Goal: Information Seeking & Learning: Learn about a topic

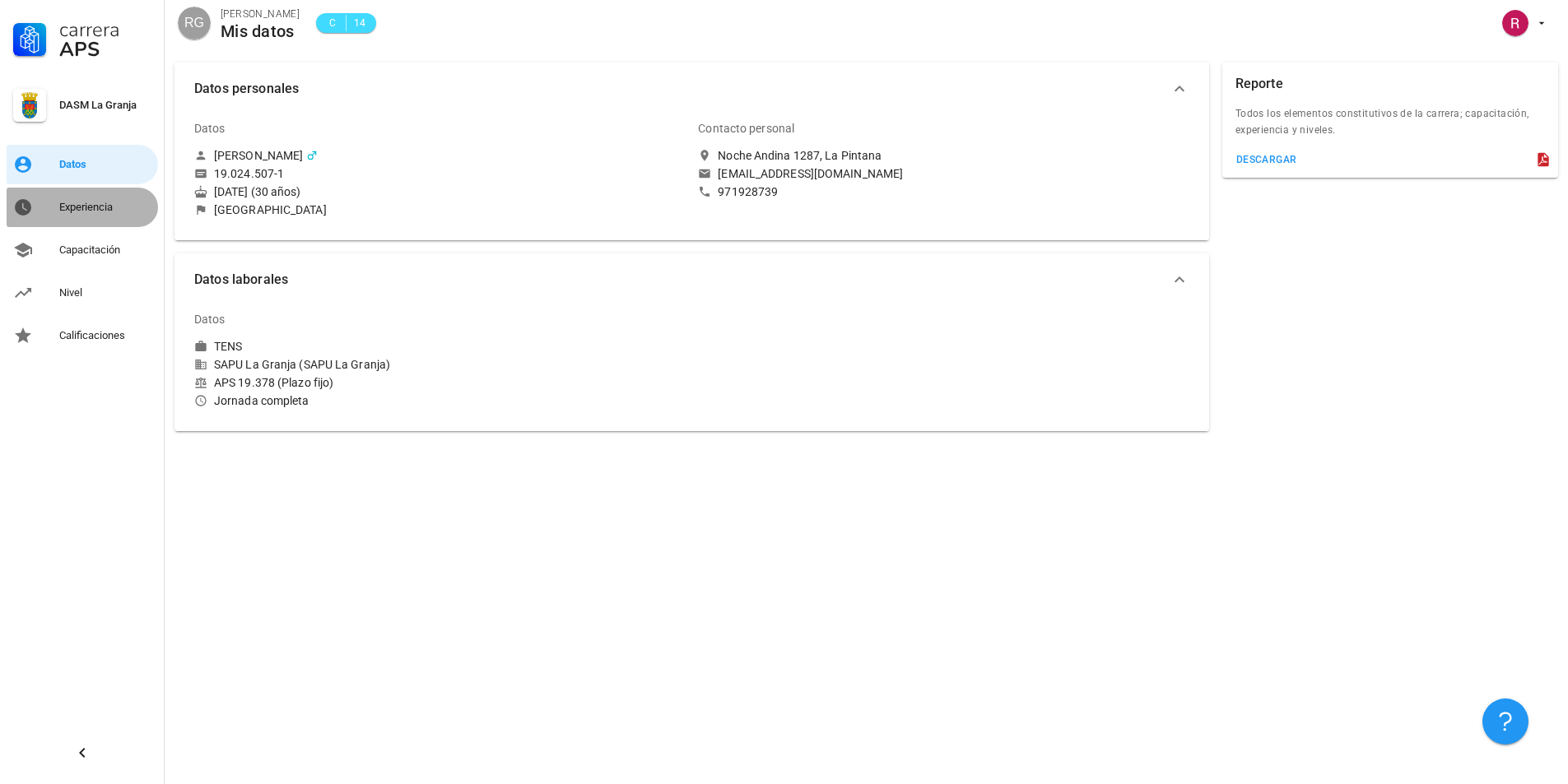
click at [69, 190] on link "Experiencia" at bounding box center [83, 207] width 151 height 39
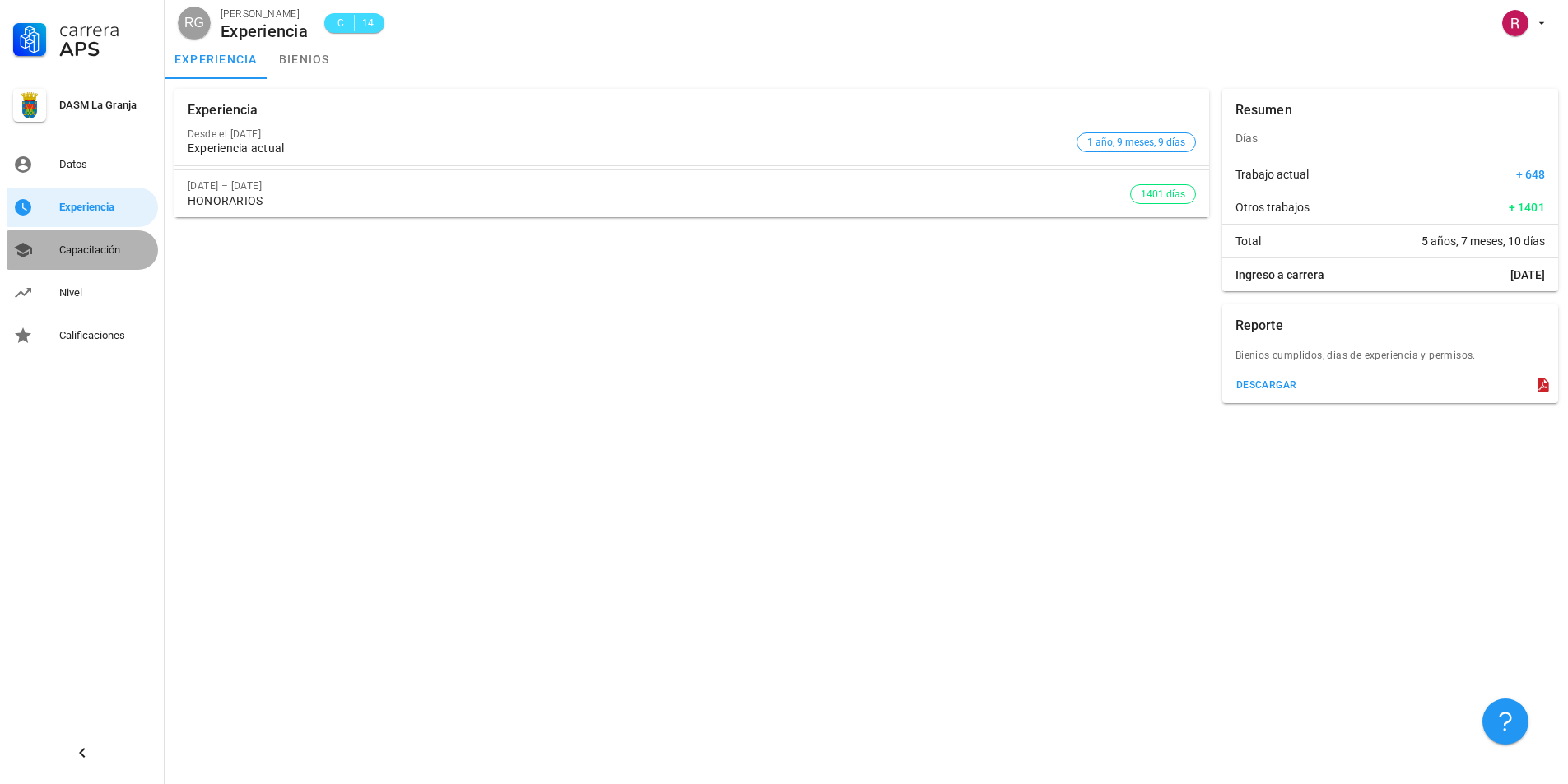
click at [93, 241] on div "Capacitación" at bounding box center [105, 250] width 92 height 26
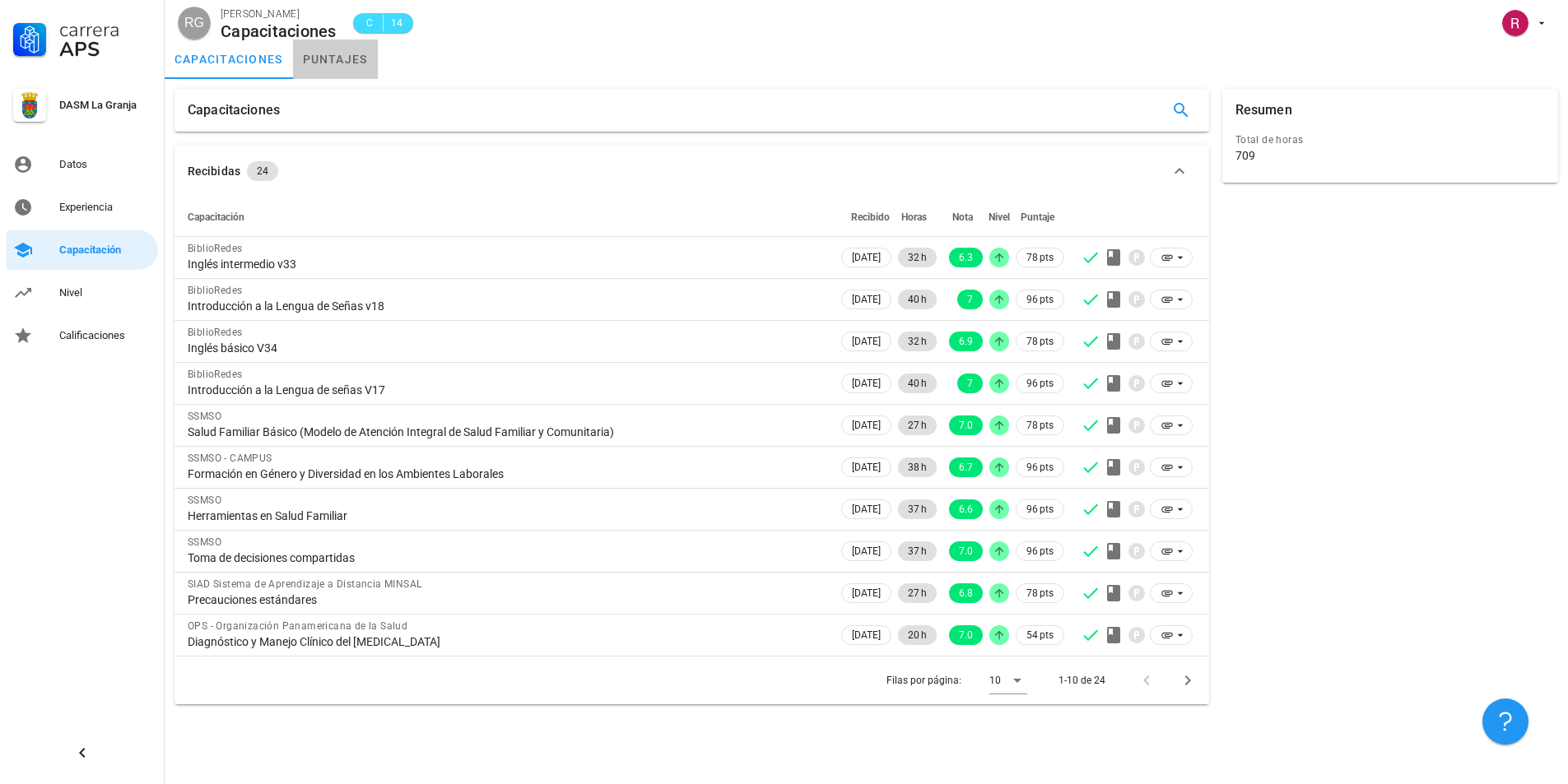
click at [352, 51] on link "puntajes" at bounding box center [335, 58] width 85 height 39
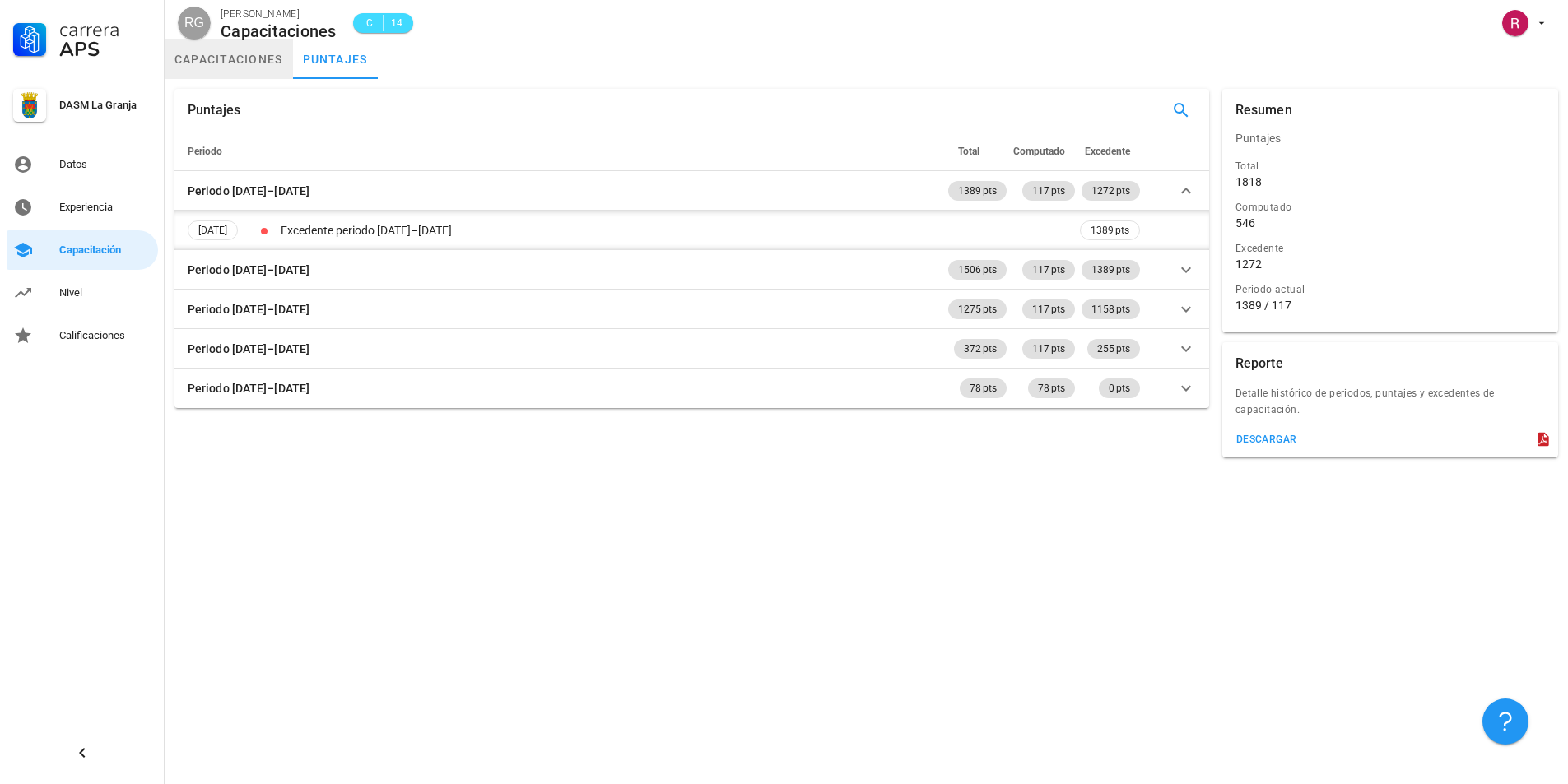
click at [252, 65] on link "capacitaciones" at bounding box center [229, 58] width 129 height 39
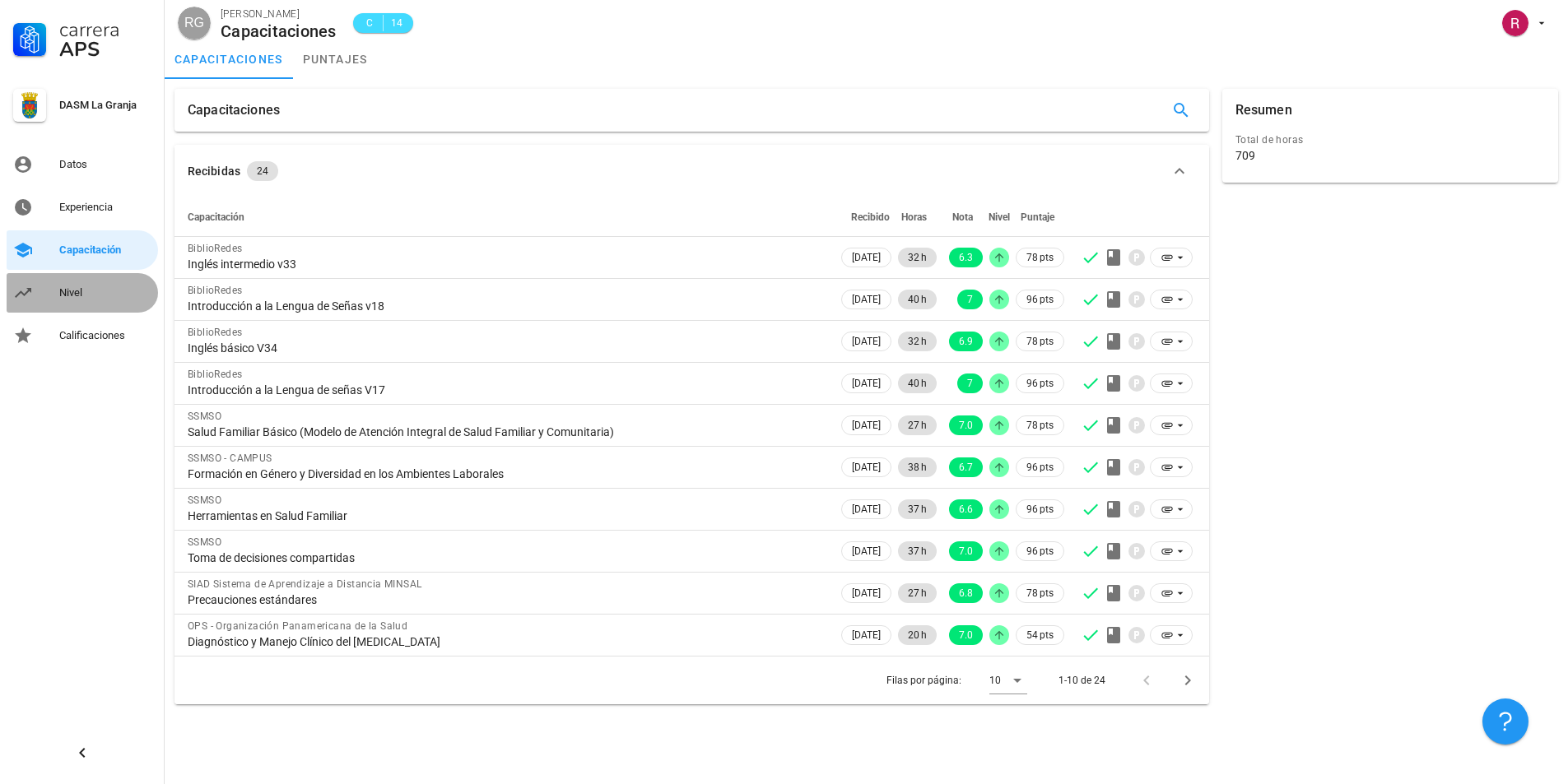
click at [110, 291] on div "Nivel" at bounding box center [105, 293] width 92 height 13
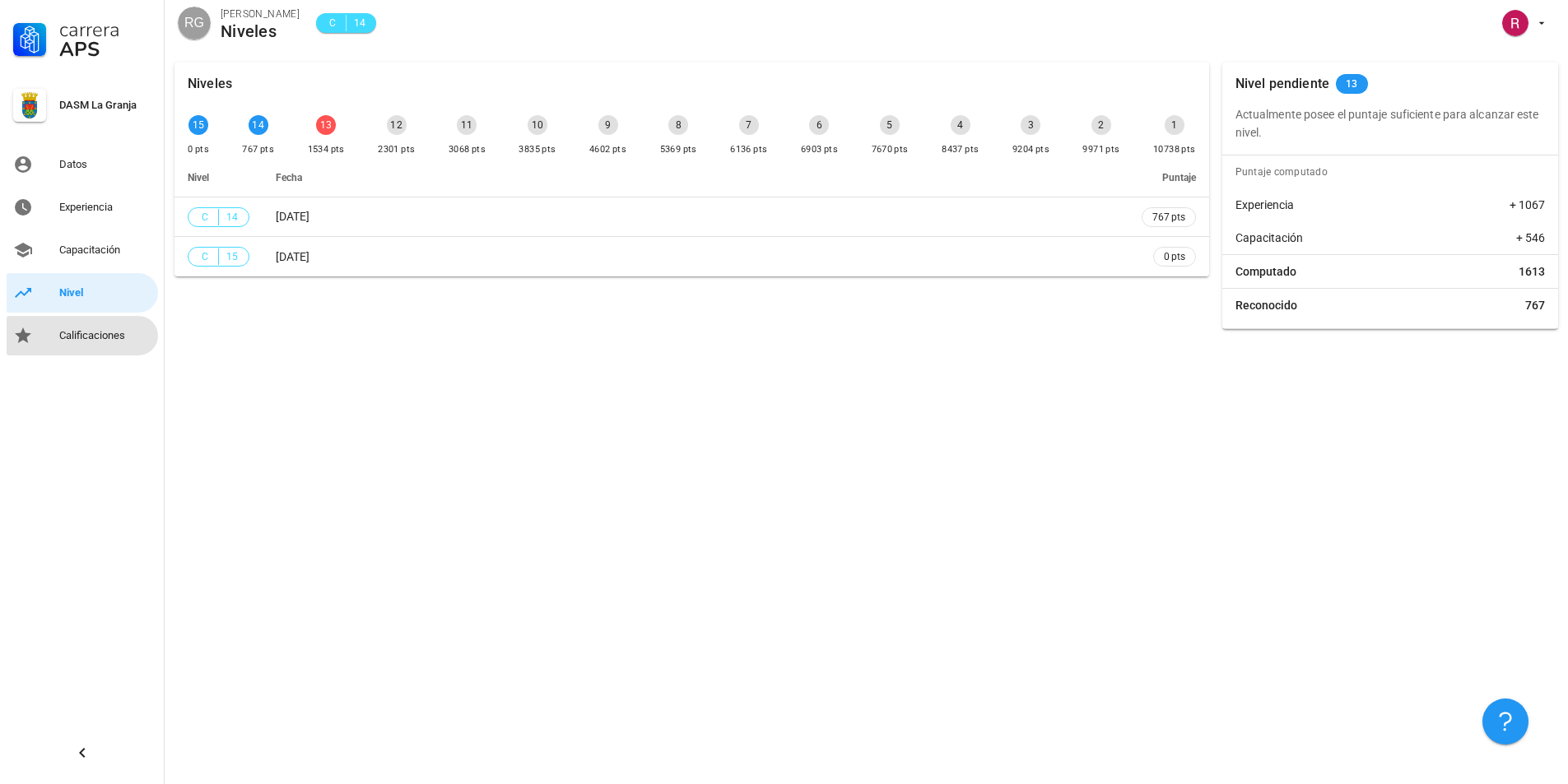
click at [85, 333] on div "Calificaciones" at bounding box center [105, 335] width 92 height 13
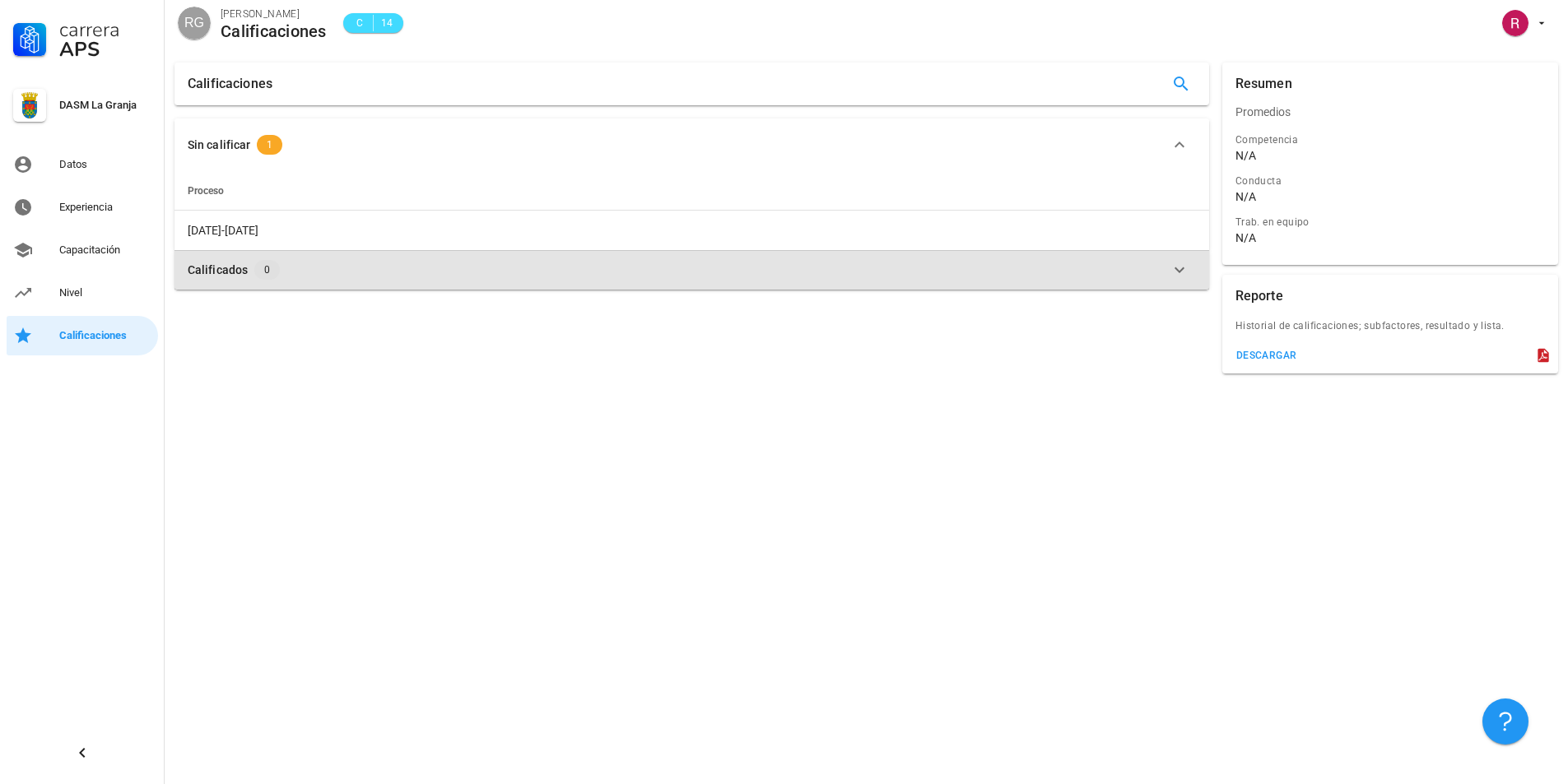
click at [308, 267] on div "Calificados 0" at bounding box center [682, 269] width 989 height 20
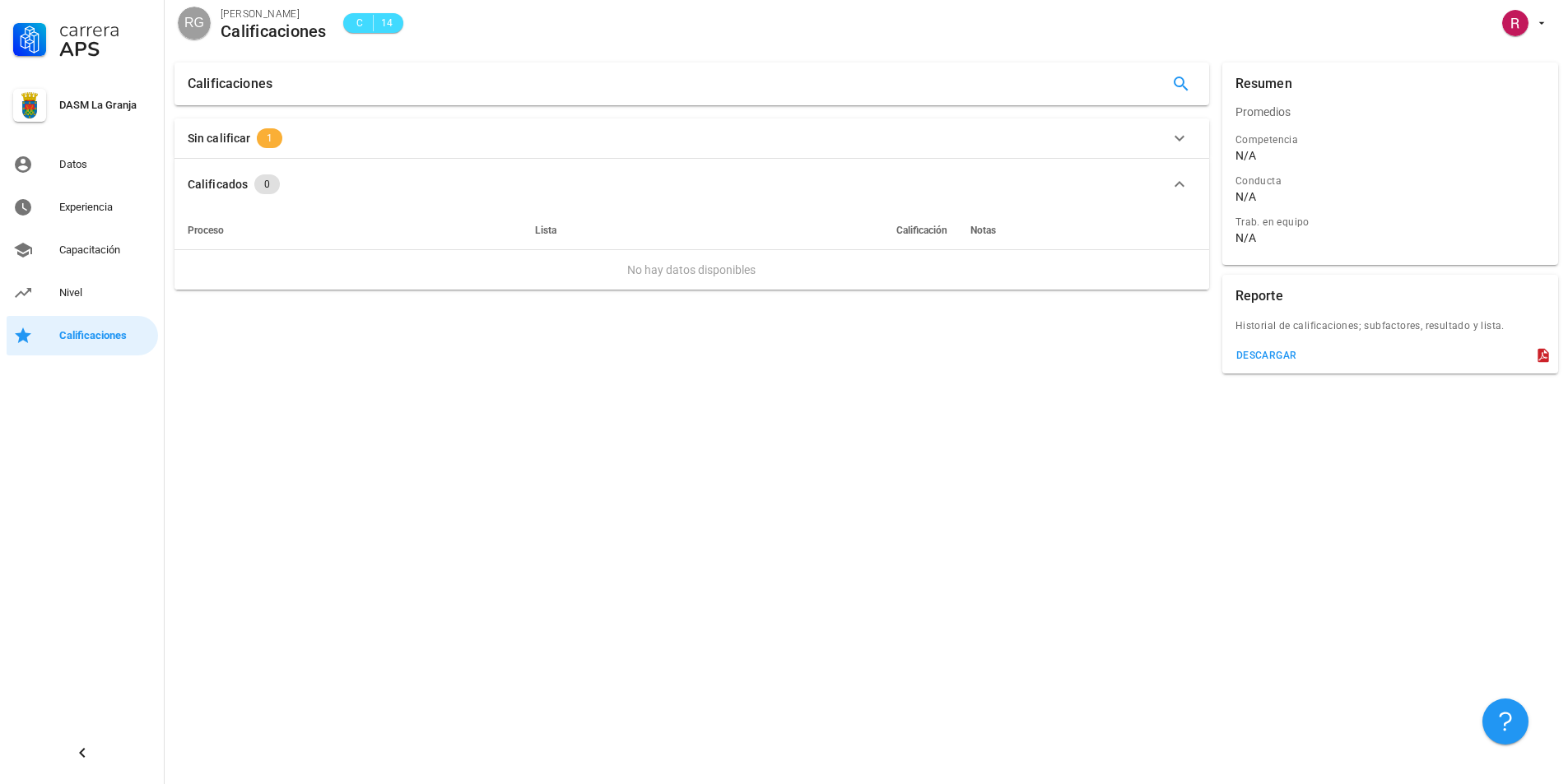
click at [258, 137] on span "1" at bounding box center [269, 138] width 25 height 20
click at [206, 135] on div "Sin calificar" at bounding box center [219, 144] width 63 height 18
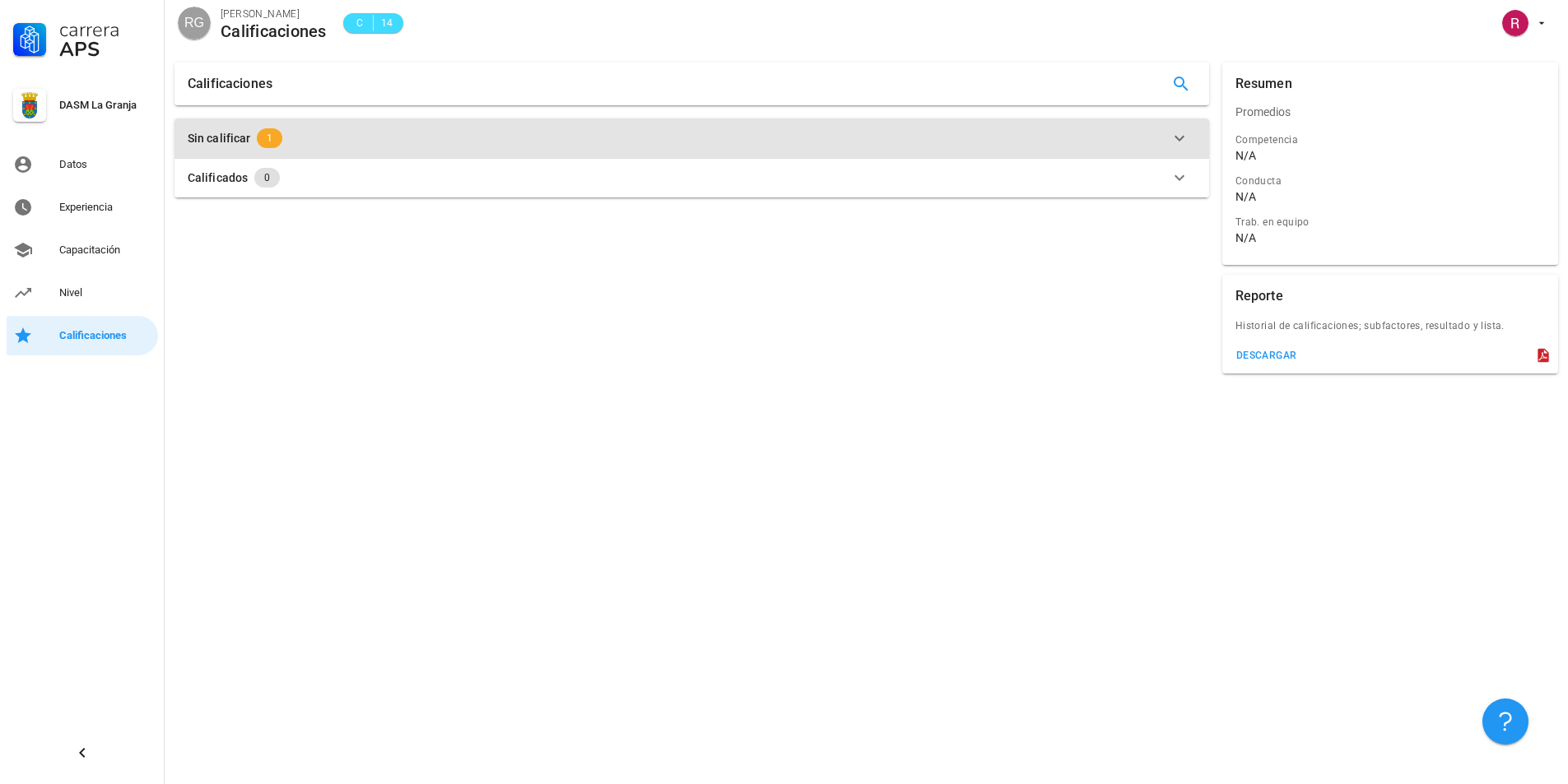
click at [242, 142] on div "Sin calificar" at bounding box center [219, 138] width 63 height 18
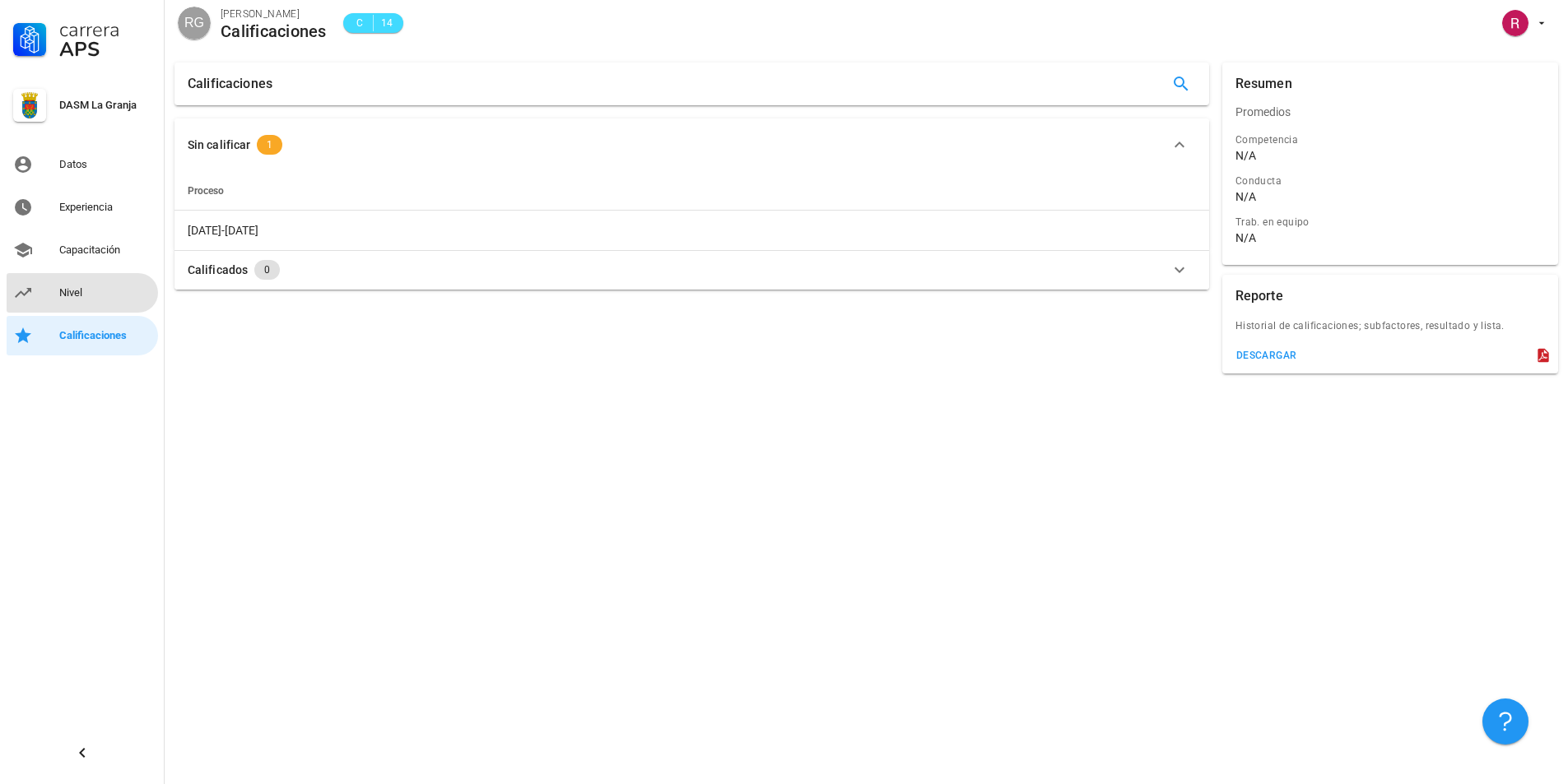
click at [122, 300] on div "Nivel" at bounding box center [105, 293] width 92 height 26
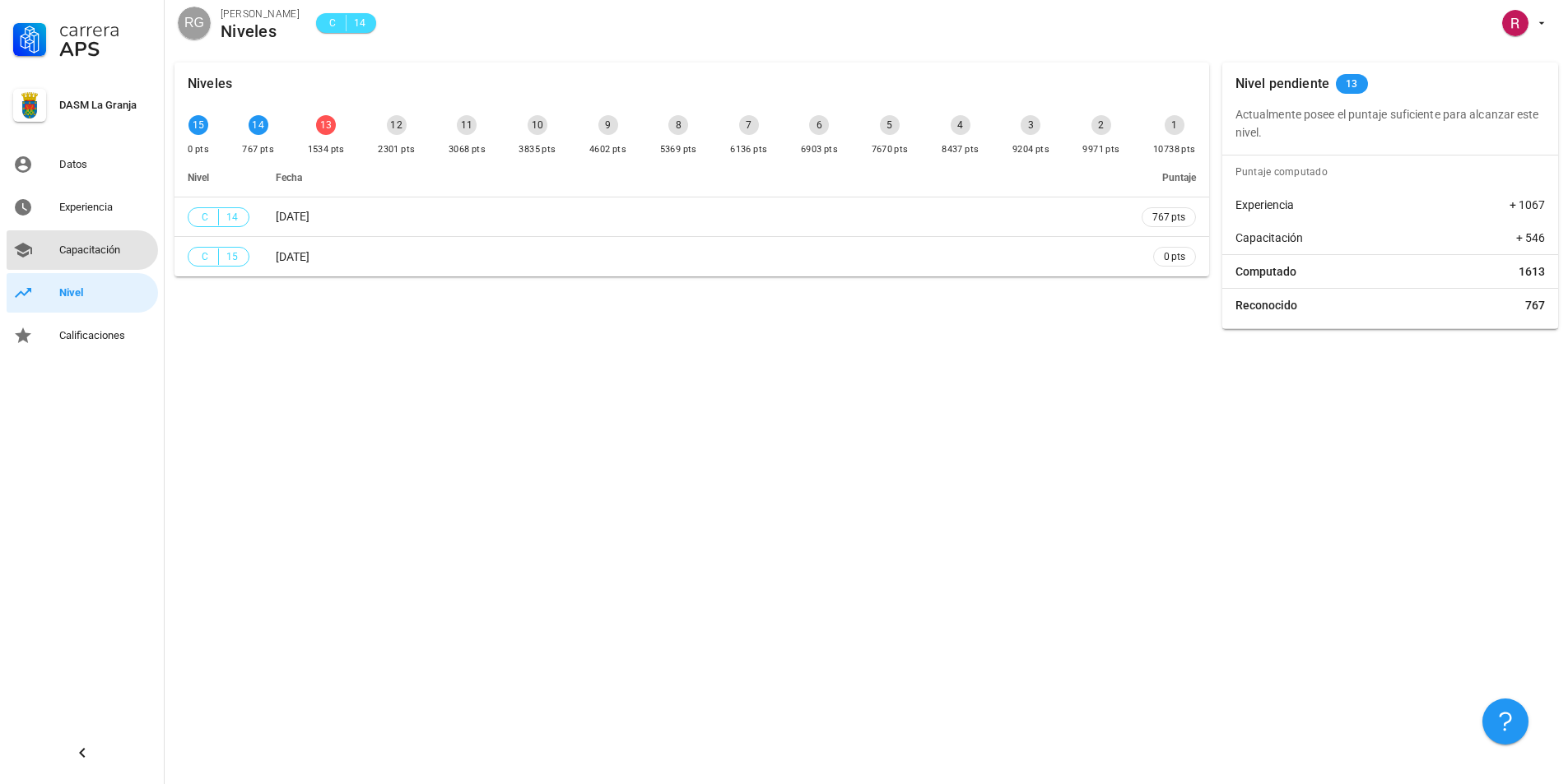
click at [82, 256] on div "Capacitación" at bounding box center [105, 250] width 92 height 13
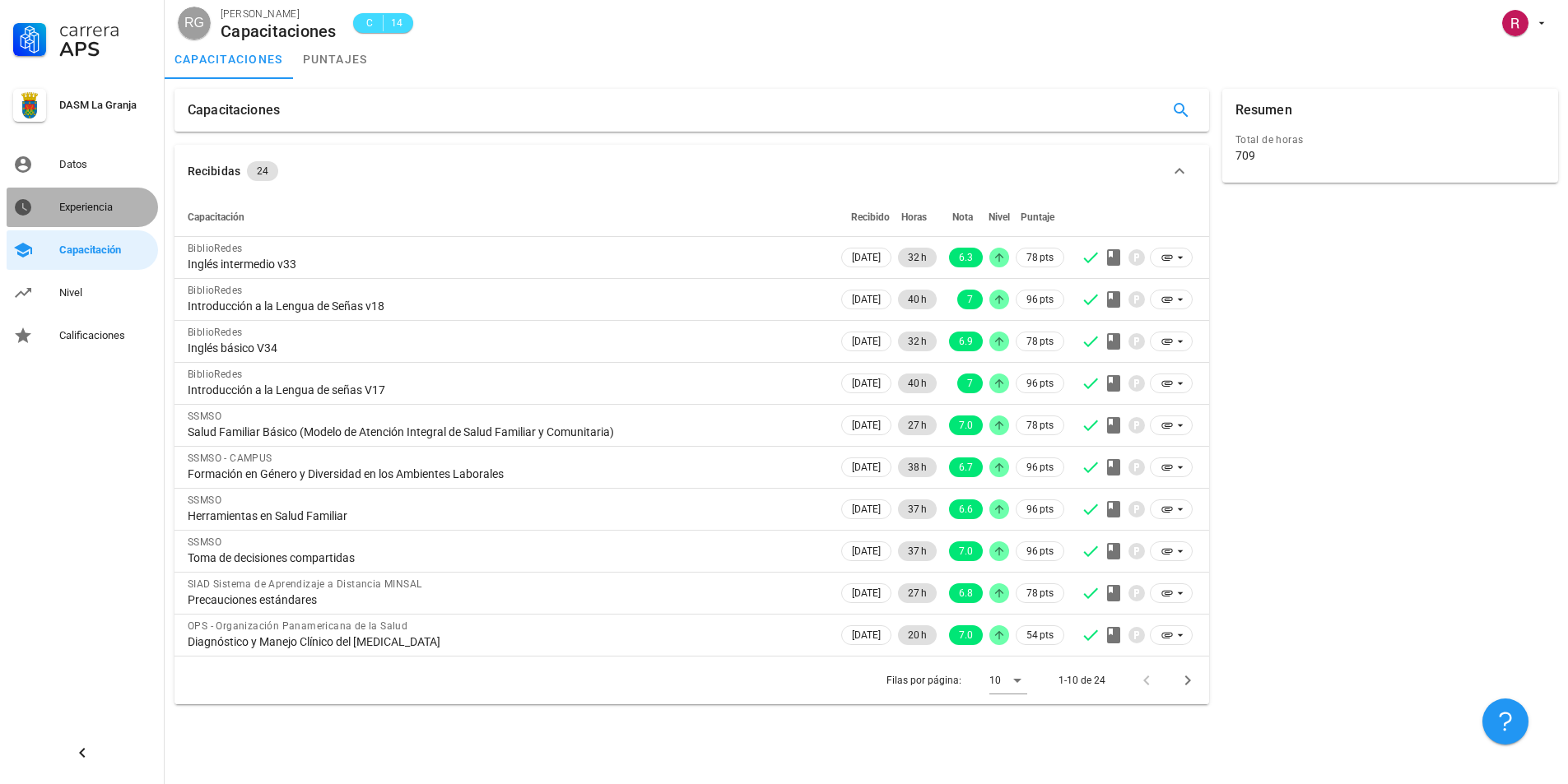
click at [93, 201] on div "Experiencia" at bounding box center [105, 207] width 92 height 13
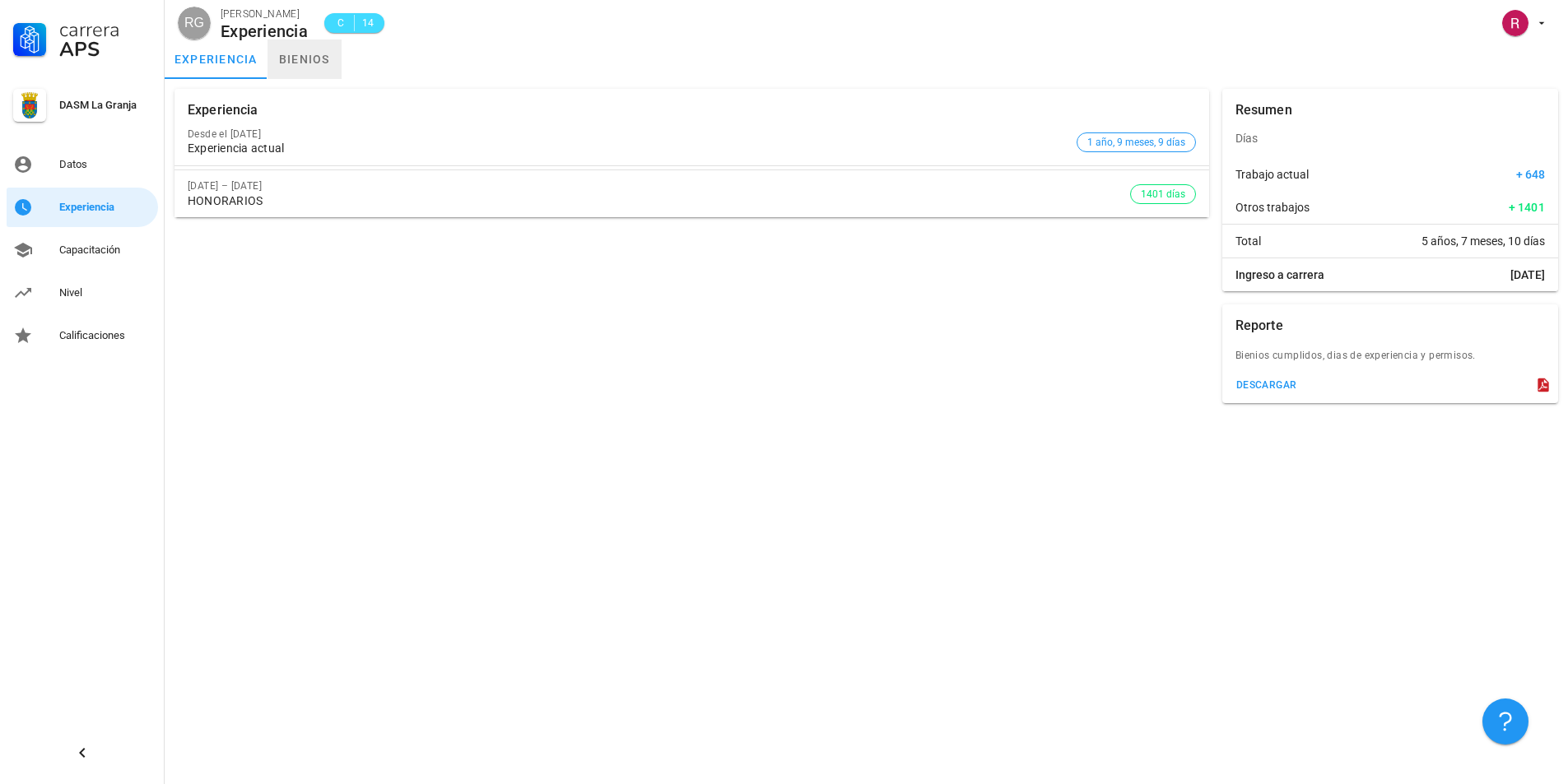
click at [311, 49] on link "bienios" at bounding box center [304, 58] width 74 height 39
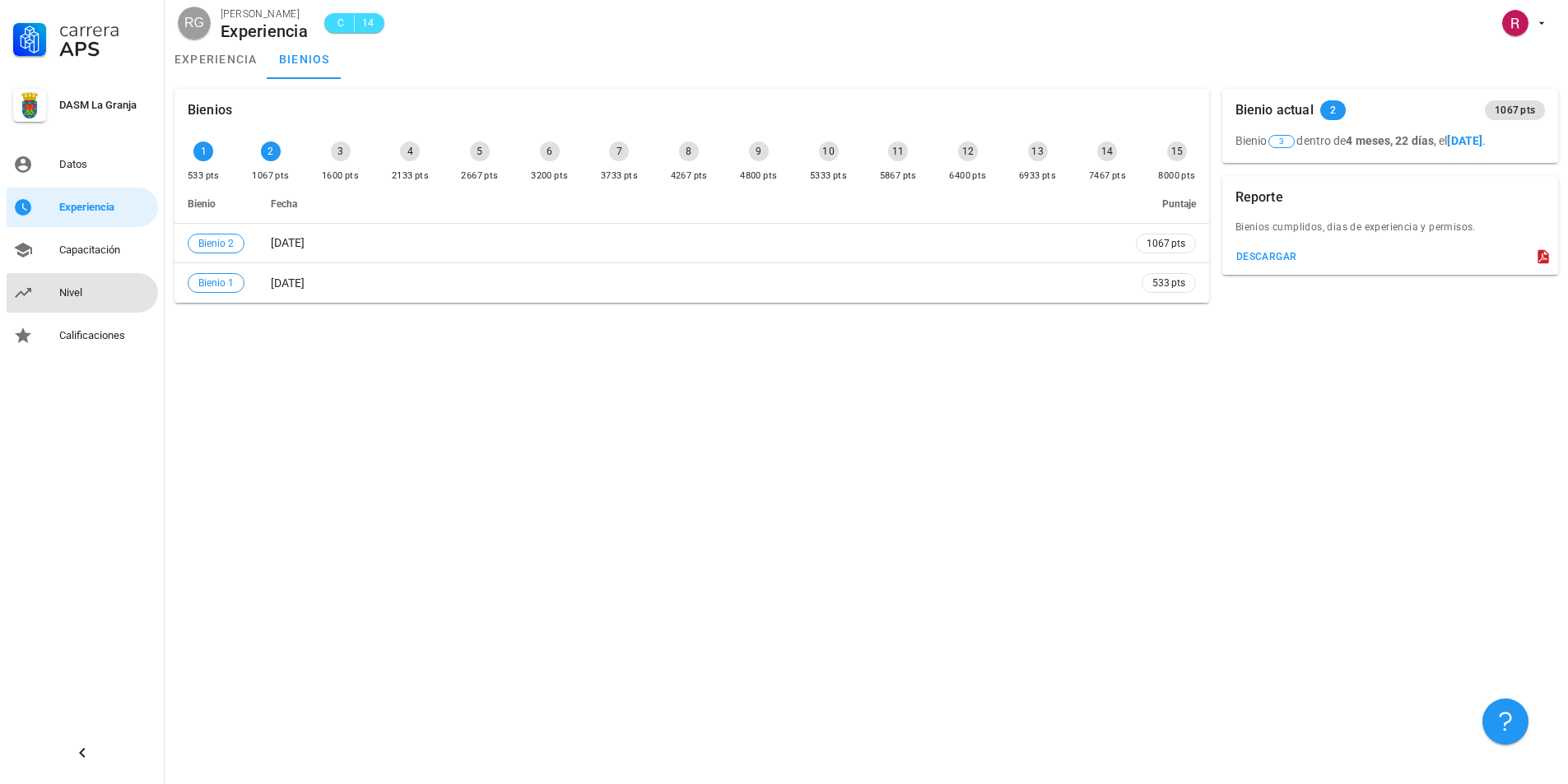
click at [57, 297] on link "Nivel" at bounding box center [83, 293] width 151 height 39
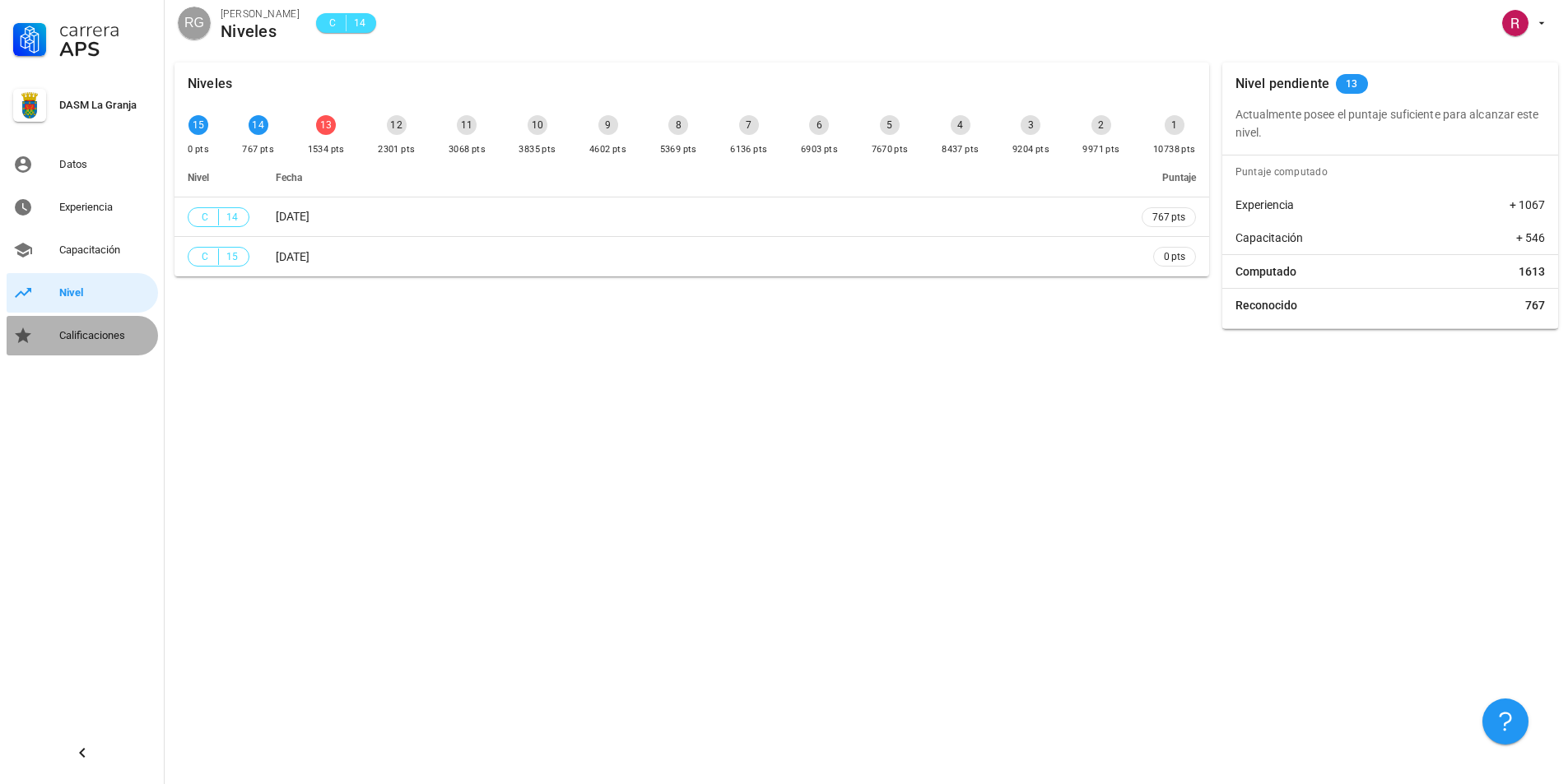
click at [88, 327] on div "Calificaciones" at bounding box center [105, 336] width 92 height 26
